Goal: Use online tool/utility: Utilize a website feature to perform a specific function

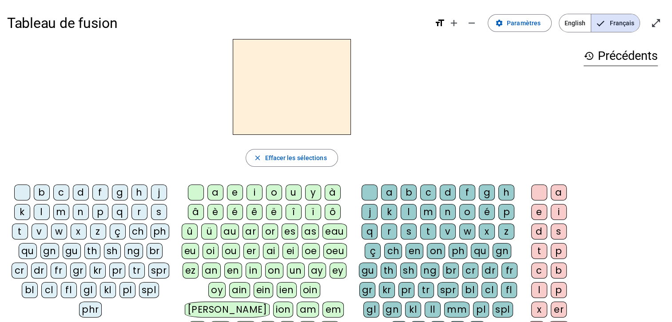
click at [78, 189] on div "d" at bounding box center [81, 193] width 16 height 16
click at [292, 192] on div "u" at bounding box center [294, 193] width 16 height 16
click at [425, 188] on div "c" at bounding box center [428, 193] width 16 height 16
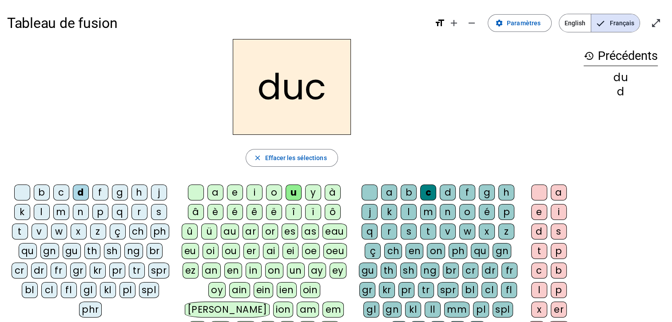
click at [369, 195] on div at bounding box center [369, 193] width 16 height 16
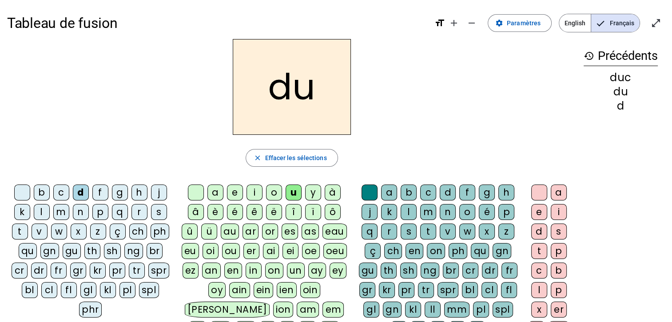
click at [237, 190] on div "e" at bounding box center [235, 193] width 16 height 16
click at [75, 210] on div "n" at bounding box center [81, 212] width 16 height 16
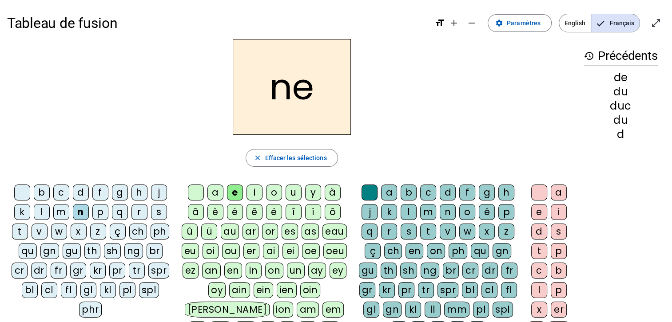
click at [63, 214] on div "m" at bounding box center [61, 212] width 16 height 16
click at [157, 210] on div "s" at bounding box center [159, 212] width 16 height 16
click at [293, 188] on div "u" at bounding box center [294, 193] width 16 height 16
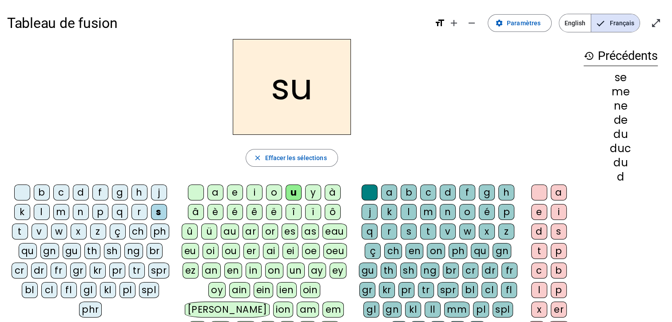
click at [79, 191] on div "d" at bounding box center [81, 193] width 16 height 16
click at [36, 214] on div "l" at bounding box center [42, 212] width 16 height 16
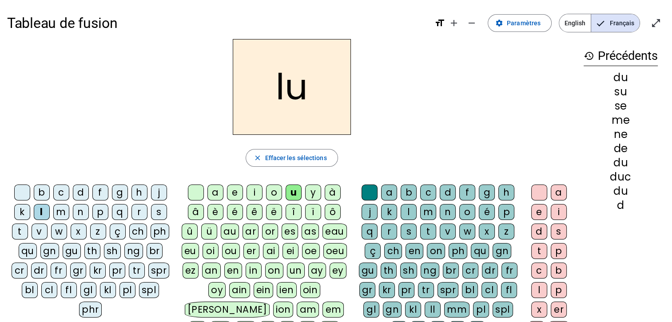
click at [213, 189] on div "a" at bounding box center [215, 193] width 16 height 16
click at [429, 195] on div "c" at bounding box center [428, 193] width 16 height 16
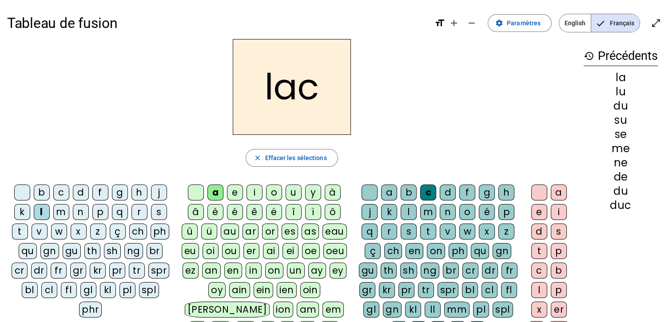
click at [20, 229] on div "t" at bounding box center [20, 232] width 16 height 16
click at [39, 193] on div "b" at bounding box center [42, 193] width 16 height 16
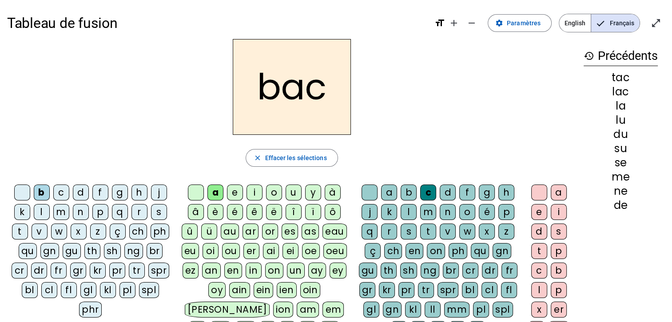
click at [153, 210] on div "s" at bounding box center [159, 212] width 16 height 16
click at [234, 196] on div "e" at bounding box center [235, 193] width 16 height 16
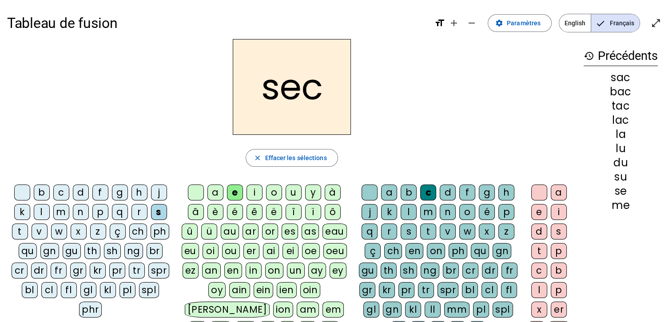
click at [414, 215] on div "l" at bounding box center [409, 212] width 16 height 16
click at [271, 191] on div "o" at bounding box center [274, 193] width 16 height 16
